Goal: Task Accomplishment & Management: Complete application form

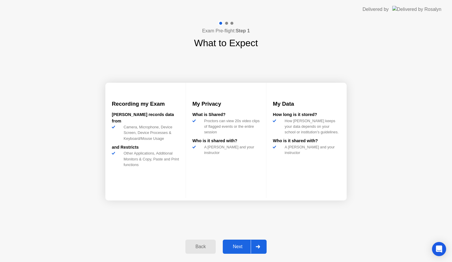
click at [233, 245] on div "Next" at bounding box center [238, 246] width 26 height 5
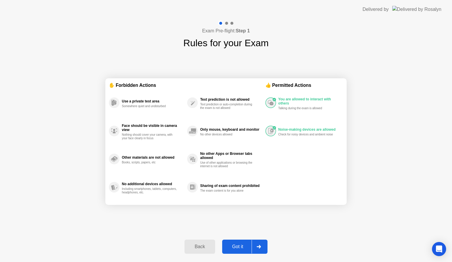
click at [235, 243] on button "Got it" at bounding box center [244, 247] width 45 height 14
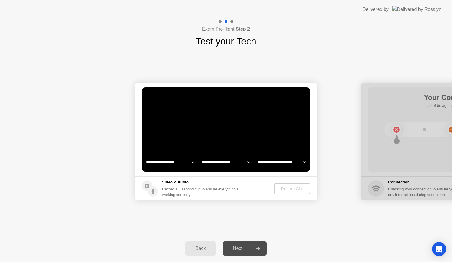
select select "**********"
select select "*******"
click at [237, 246] on div "Next" at bounding box center [238, 248] width 26 height 5
click at [237, 247] on div "Next" at bounding box center [238, 248] width 26 height 5
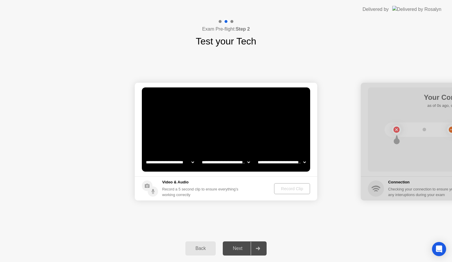
click at [241, 134] on video at bounding box center [226, 129] width 168 height 84
click at [238, 247] on div "Next" at bounding box center [238, 248] width 26 height 5
click at [259, 247] on icon at bounding box center [258, 249] width 4 height 4
click at [227, 137] on video at bounding box center [226, 129] width 168 height 84
click at [290, 189] on div "Record Clip" at bounding box center [291, 188] width 31 height 5
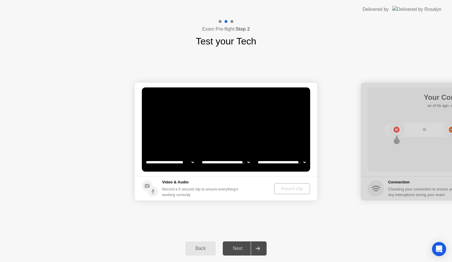
click at [199, 251] on div "Back" at bounding box center [200, 248] width 27 height 5
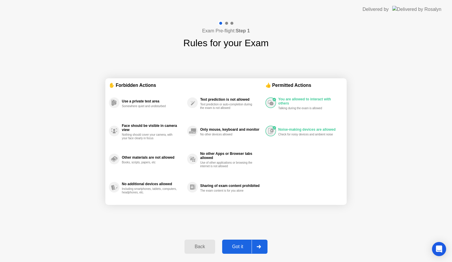
click at [240, 246] on div "Got it" at bounding box center [238, 246] width 28 height 5
select select "**********"
select select "*******"
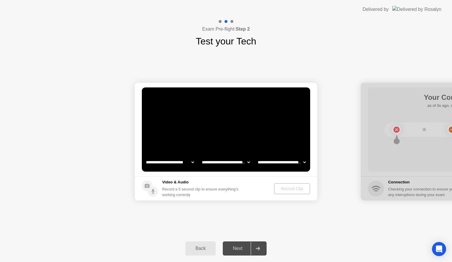
click at [287, 188] on div "Record Clip" at bounding box center [291, 188] width 31 height 5
click at [240, 248] on div "Next" at bounding box center [238, 248] width 26 height 5
click at [262, 247] on div at bounding box center [258, 249] width 14 height 14
click at [288, 189] on div "Record Clip" at bounding box center [292, 188] width 31 height 5
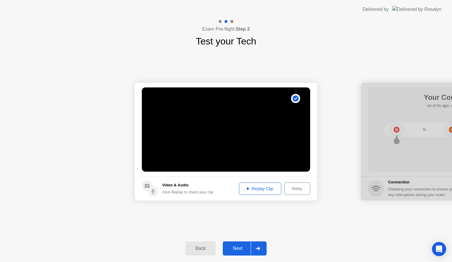
click at [231, 247] on div "Next" at bounding box center [238, 248] width 26 height 5
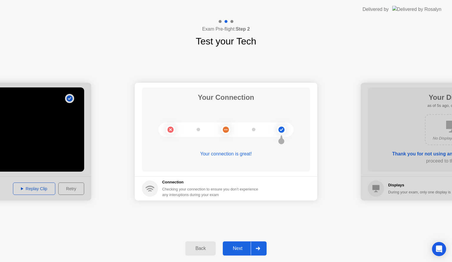
click at [238, 246] on div "Next" at bounding box center [238, 248] width 26 height 5
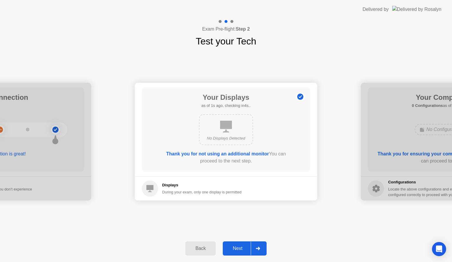
click at [238, 247] on div "Next" at bounding box center [238, 248] width 26 height 5
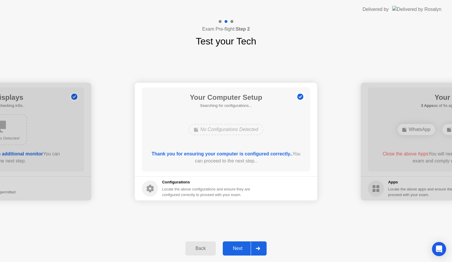
click at [238, 247] on div "Next" at bounding box center [238, 248] width 26 height 5
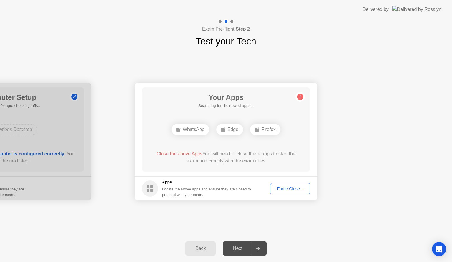
click at [295, 187] on div "Force Close..." at bounding box center [290, 188] width 36 height 5
click at [283, 187] on div "Force Close..." at bounding box center [290, 188] width 36 height 5
click at [286, 189] on div "Force Close..." at bounding box center [290, 188] width 36 height 5
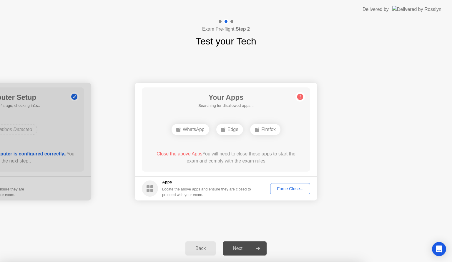
click at [285, 188] on div "Force Close..." at bounding box center [290, 188] width 36 height 5
click at [237, 246] on div "Next" at bounding box center [238, 248] width 26 height 5
click at [288, 186] on div "Force Close..." at bounding box center [290, 188] width 36 height 5
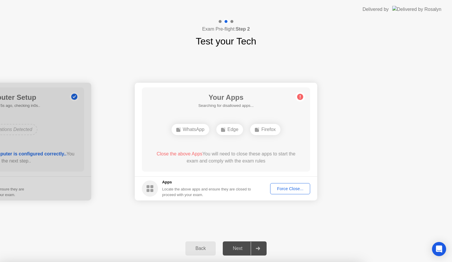
click at [237, 247] on div "Next" at bounding box center [238, 248] width 26 height 5
click at [288, 187] on div "Force Close..." at bounding box center [290, 188] width 36 height 5
click at [240, 247] on div "Next" at bounding box center [238, 248] width 26 height 5
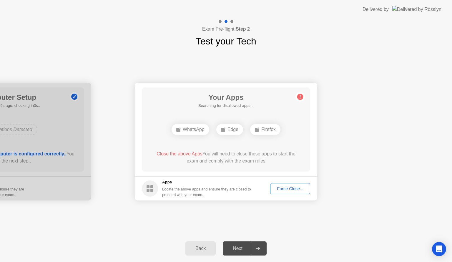
click at [237, 248] on div "Next" at bounding box center [238, 248] width 26 height 5
click at [237, 246] on div "Next" at bounding box center [238, 248] width 26 height 5
click at [287, 186] on div "Force Close..." at bounding box center [290, 188] width 36 height 5
click at [285, 186] on div "Force Close..." at bounding box center [290, 188] width 36 height 5
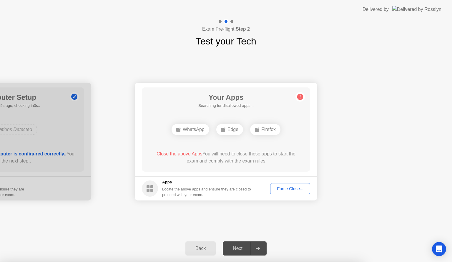
drag, startPoint x: 235, startPoint y: 143, endPoint x: 232, endPoint y: 143, distance: 3.5
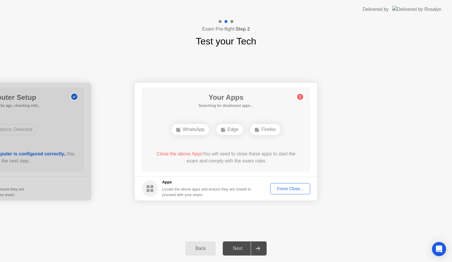
click at [235, 246] on div "Next" at bounding box center [238, 248] width 26 height 5
click at [233, 248] on div "Next" at bounding box center [238, 248] width 26 height 5
click at [258, 246] on div at bounding box center [258, 249] width 14 height 14
click at [288, 187] on div "Force Close..." at bounding box center [290, 188] width 36 height 5
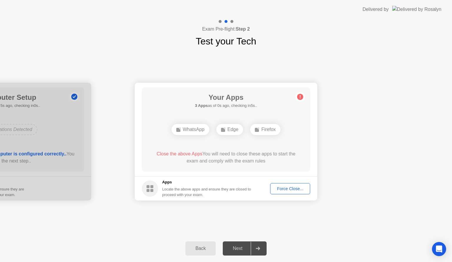
click at [237, 246] on div "Next" at bounding box center [238, 248] width 26 height 5
drag, startPoint x: 206, startPoint y: 158, endPoint x: 208, endPoint y: 166, distance: 7.9
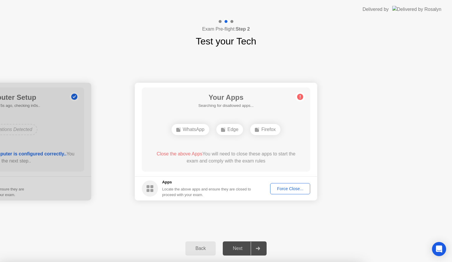
click at [241, 248] on div "Next" at bounding box center [238, 248] width 26 height 5
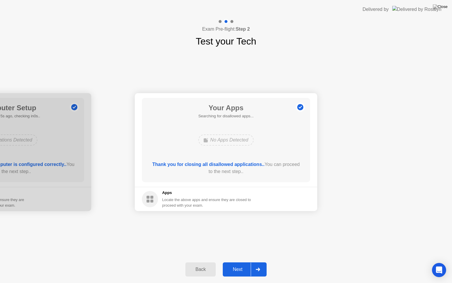
click at [239, 262] on div "Next" at bounding box center [238, 268] width 26 height 5
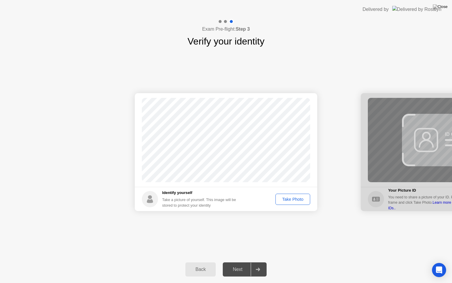
click at [294, 198] on div "Take Photo" at bounding box center [293, 199] width 31 height 5
click at [237, 262] on div "Next" at bounding box center [238, 268] width 26 height 5
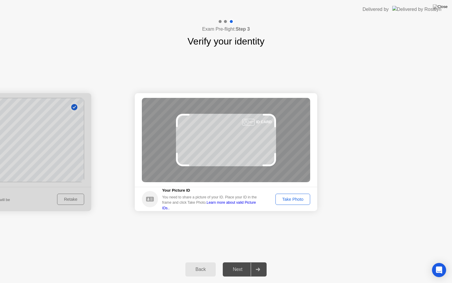
click at [294, 199] on div "Take Photo" at bounding box center [293, 199] width 31 height 5
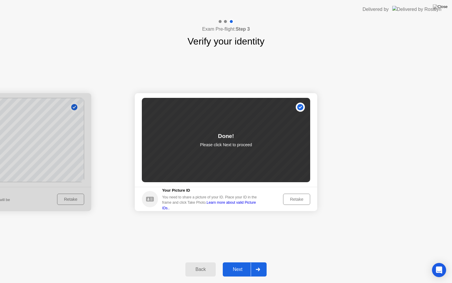
click at [235, 262] on div "Next" at bounding box center [238, 268] width 26 height 5
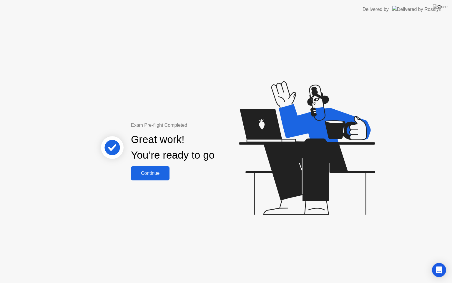
click at [152, 173] on div "Continue" at bounding box center [150, 172] width 35 height 5
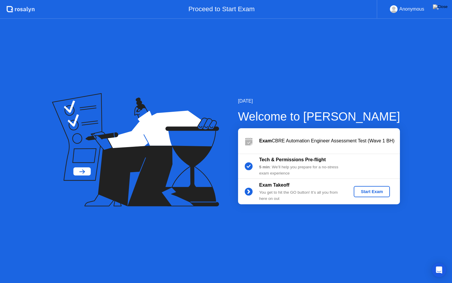
click at [365, 190] on div "Start Exam" at bounding box center [371, 191] width 31 height 5
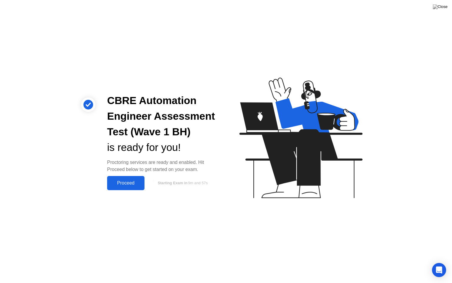
click at [126, 180] on div "Proceed" at bounding box center [126, 182] width 34 height 5
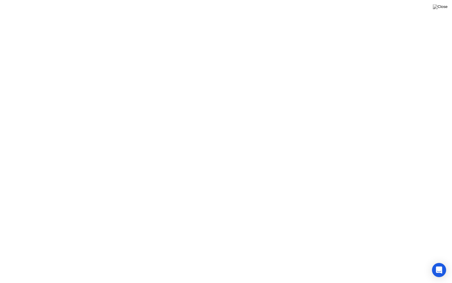
click div "Got it!"
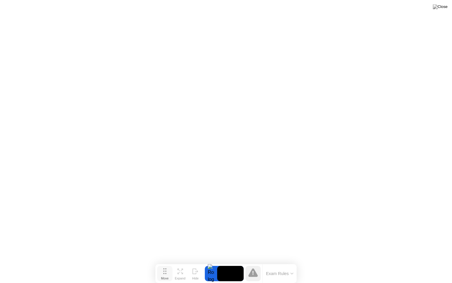
click at [164, 262] on icon at bounding box center [164, 271] width 3 height 6
click at [181, 262] on icon at bounding box center [182, 272] width 2 height 2
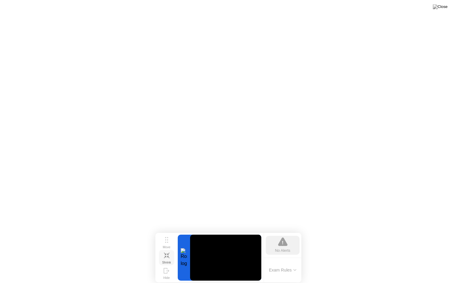
click at [167, 256] on icon at bounding box center [168, 256] width 2 height 2
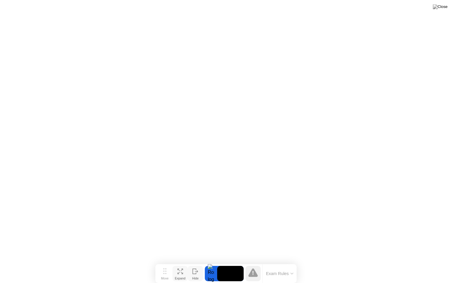
click at [197, 262] on icon at bounding box center [195, 271] width 6 height 6
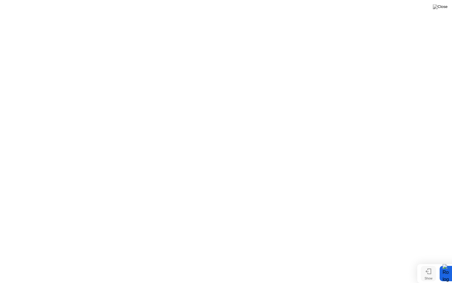
click at [425, 262] on button "Show" at bounding box center [428, 272] width 15 height 15
click at [292, 262] on icon at bounding box center [292, 273] width 3 height 2
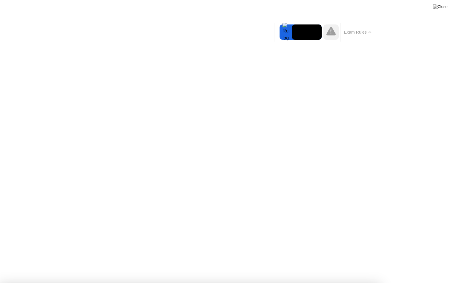
click at [356, 33] on button "Exam Rules" at bounding box center [357, 31] width 31 height 5
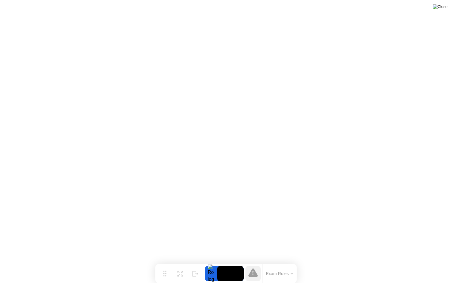
click at [444, 7] on img at bounding box center [440, 6] width 15 height 5
